Goal: Task Accomplishment & Management: Manage account settings

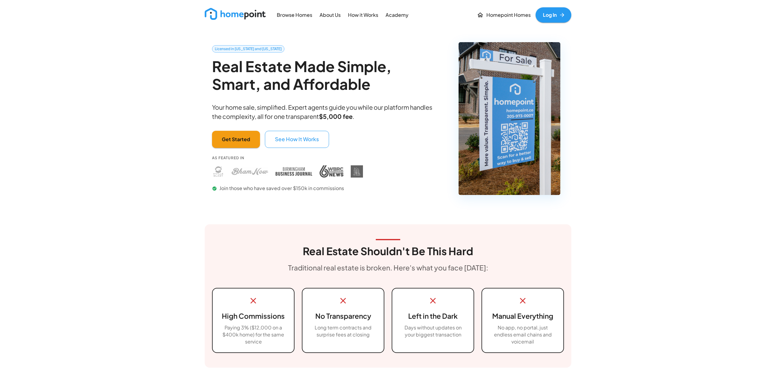
click at [499, 16] on p "Homepoint Homes" at bounding box center [508, 15] width 44 height 7
click at [547, 14] on link "Log In" at bounding box center [554, 14] width 36 height 15
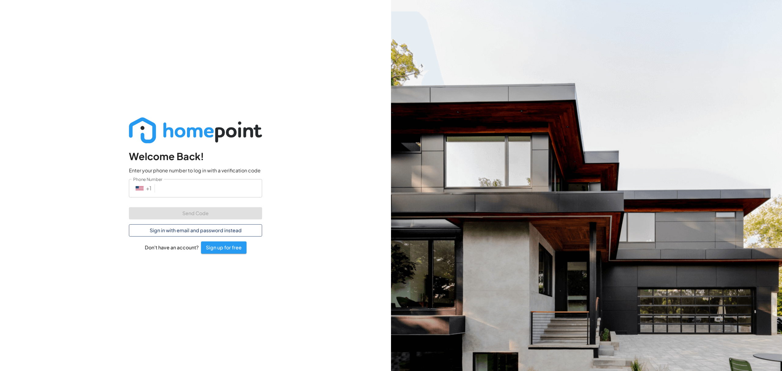
click at [181, 235] on button "Sign in with email and password instead" at bounding box center [195, 230] width 133 height 12
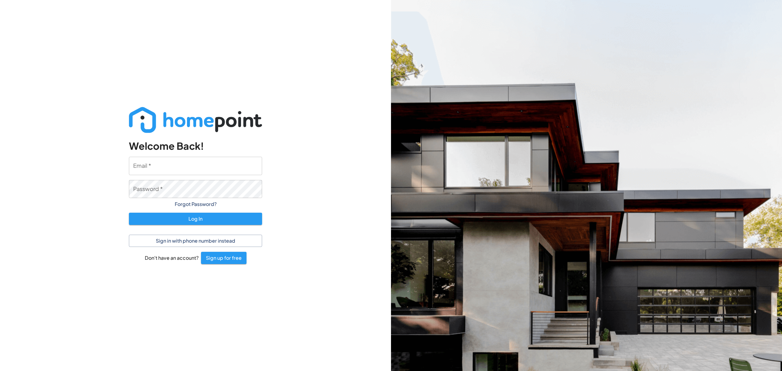
type input "caroline@homepoint.co"
click at [192, 161] on input "caroline@homepoint.co" at bounding box center [195, 166] width 133 height 18
click at [309, 161] on div "Welcome Back! Email   * caroline@homepoint.co Email   * Password   * Password  …" at bounding box center [195, 185] width 391 height 371
click at [233, 219] on button "Log In" at bounding box center [195, 219] width 133 height 12
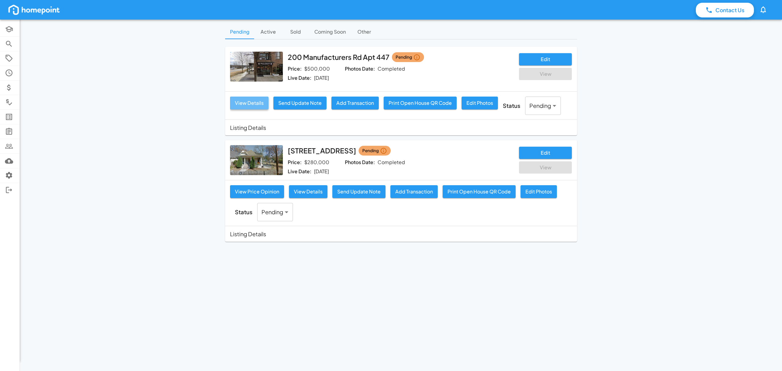
click at [263, 107] on button "View Details" at bounding box center [249, 103] width 38 height 13
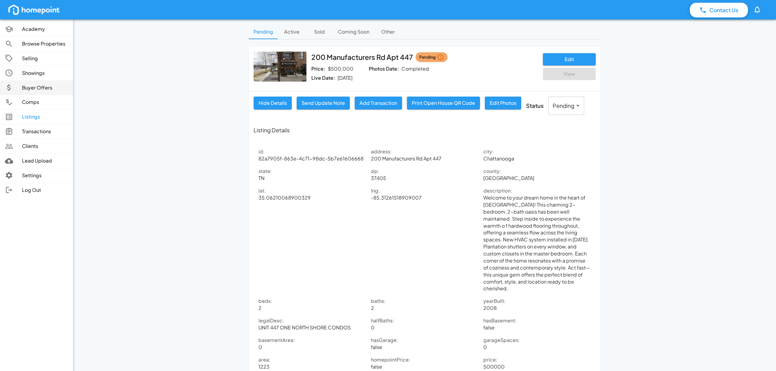
click at [41, 91] on p "Buyer Offers" at bounding box center [45, 87] width 46 height 7
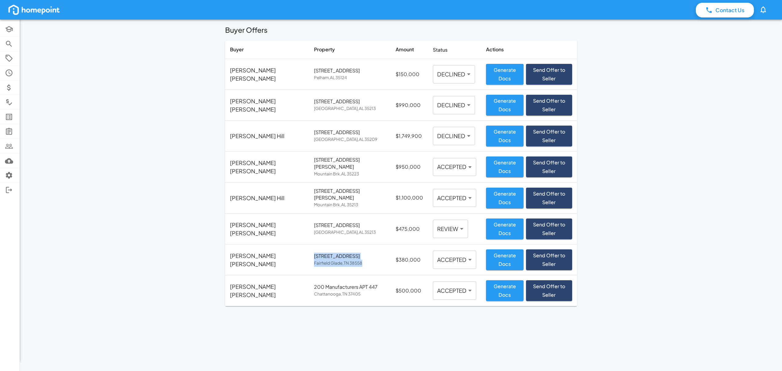
drag, startPoint x: 293, startPoint y: 239, endPoint x: 343, endPoint y: 245, distance: 50.5
click at [343, 253] on div "42 Overlook Circle Fairfield Glade , TN 38558" at bounding box center [350, 260] width 72 height 14
copy div "42 Overlook Circle Fairfield Glade , TN 38558"
